Goal: Task Accomplishment & Management: Use online tool/utility

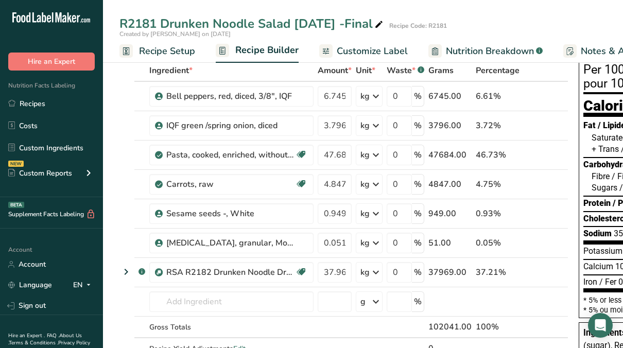
scroll to position [154, 0]
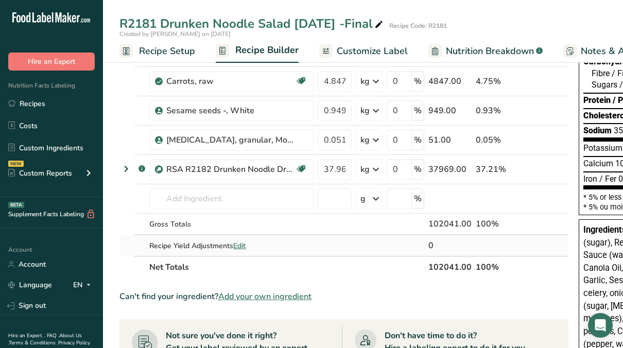
drag, startPoint x: 563, startPoint y: 243, endPoint x: 493, endPoint y: 243, distance: 70.0
click at [494, 245] on tr "Recipe Yield Adjustments Edit 0" at bounding box center [344, 245] width 448 height 21
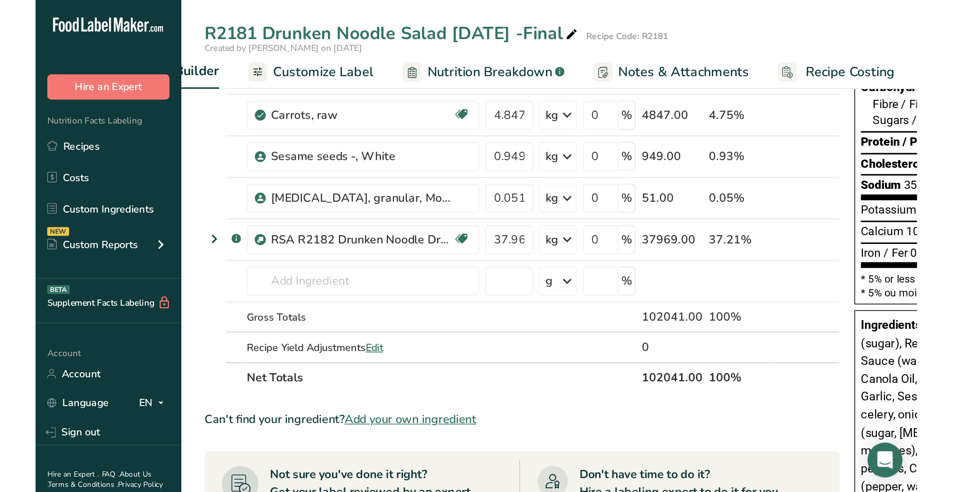
scroll to position [0, 148]
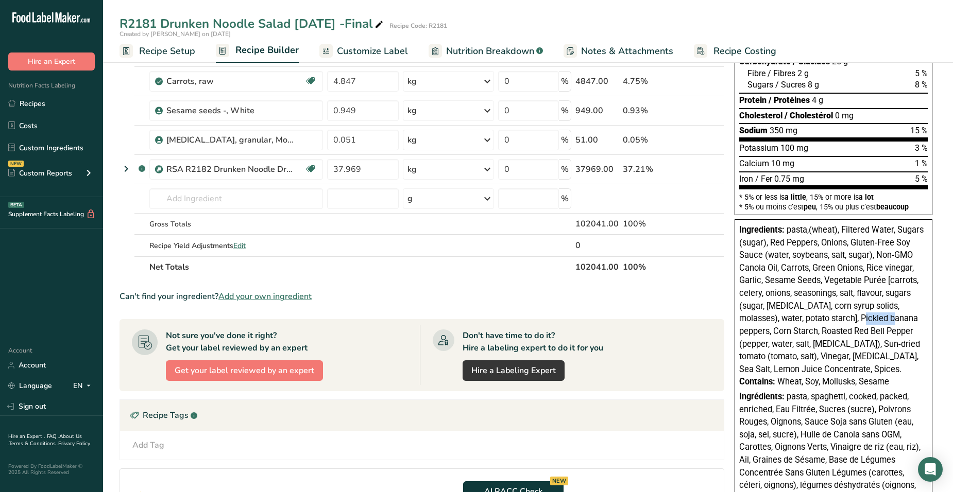
drag, startPoint x: 847, startPoint y: 317, endPoint x: 880, endPoint y: 320, distance: 33.1
click at [880, 320] on span "pasta,(wheat), Filtered Water, Sugars (sugar), Red Peppers, Onions, Gluten-Free…" at bounding box center [831, 299] width 184 height 149
drag, startPoint x: 795, startPoint y: 332, endPoint x: 835, endPoint y: 327, distance: 40.9
click at [835, 327] on span "pasta,(wheat), Filtered Water, Sugars (sugar), Red Peppers, Onions, Gluten-Free…" at bounding box center [831, 299] width 184 height 149
drag, startPoint x: 835, startPoint y: 327, endPoint x: 856, endPoint y: 347, distance: 28.8
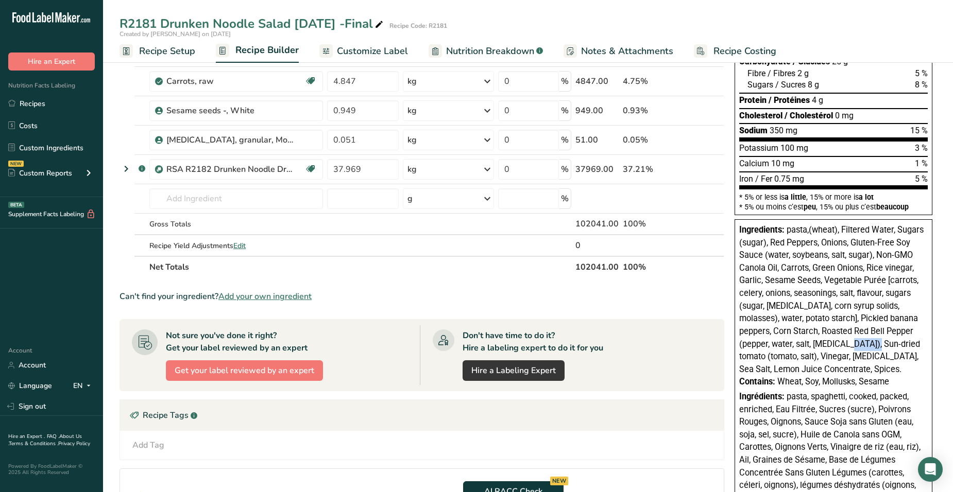
click at [856, 347] on span "pasta,(wheat), Filtered Water, Sugars (sugar), Red Peppers, Onions, Gluten-Free…" at bounding box center [831, 299] width 184 height 149
drag, startPoint x: 856, startPoint y: 347, endPoint x: 824, endPoint y: 360, distance: 34.1
click at [824, 360] on span "pasta,(wheat), Filtered Water, Sugars (sugar), Red Peppers, Onions, Gluten-Free…" at bounding box center [831, 299] width 184 height 149
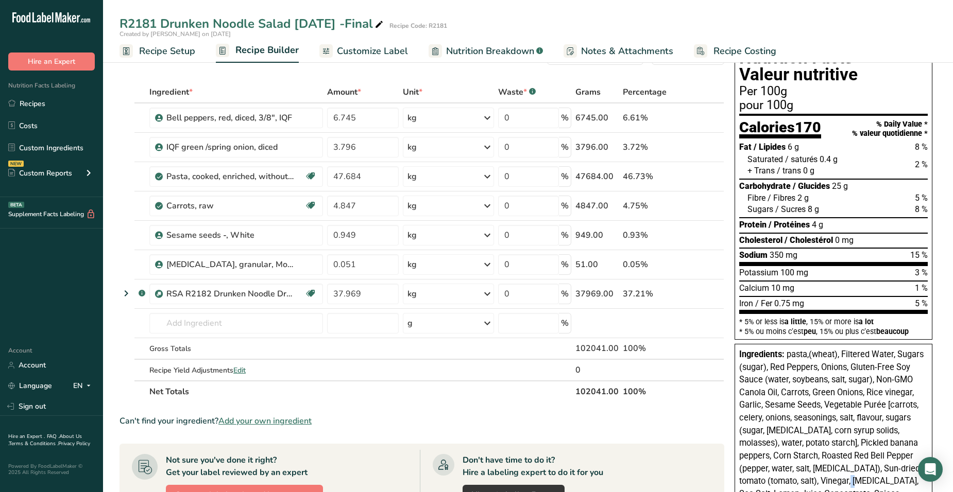
scroll to position [0, 0]
